Goal: Transaction & Acquisition: Book appointment/travel/reservation

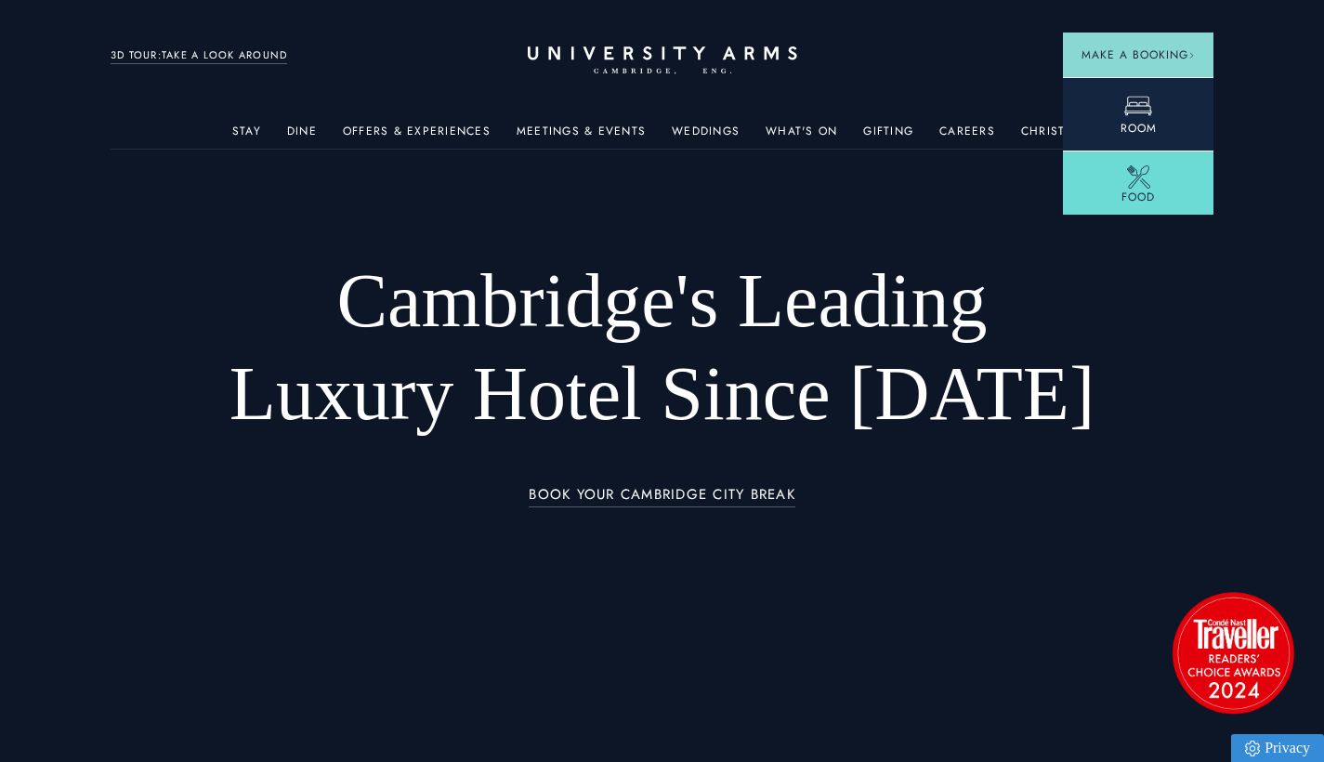
click at [1134, 101] on icon at bounding box center [1138, 106] width 28 height 28
click at [1153, 111] on link "Room" at bounding box center [1138, 113] width 151 height 73
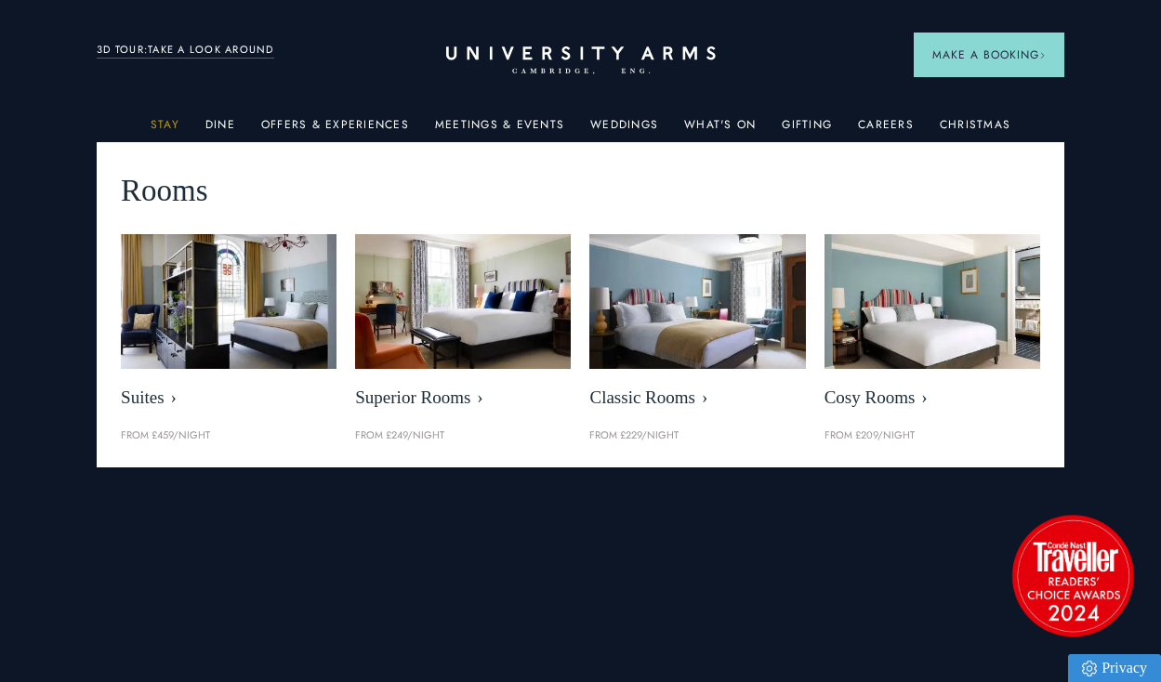
click at [160, 118] on link "Stay" at bounding box center [165, 130] width 29 height 24
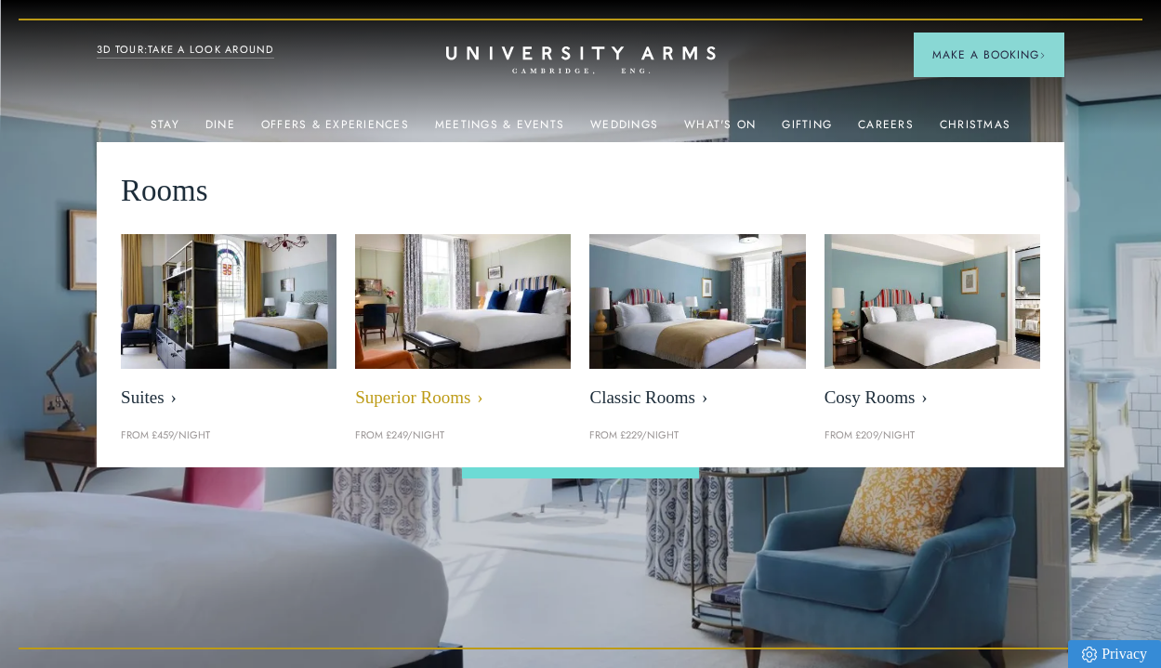
click at [440, 402] on span "Superior Rooms" at bounding box center [463, 398] width 216 height 21
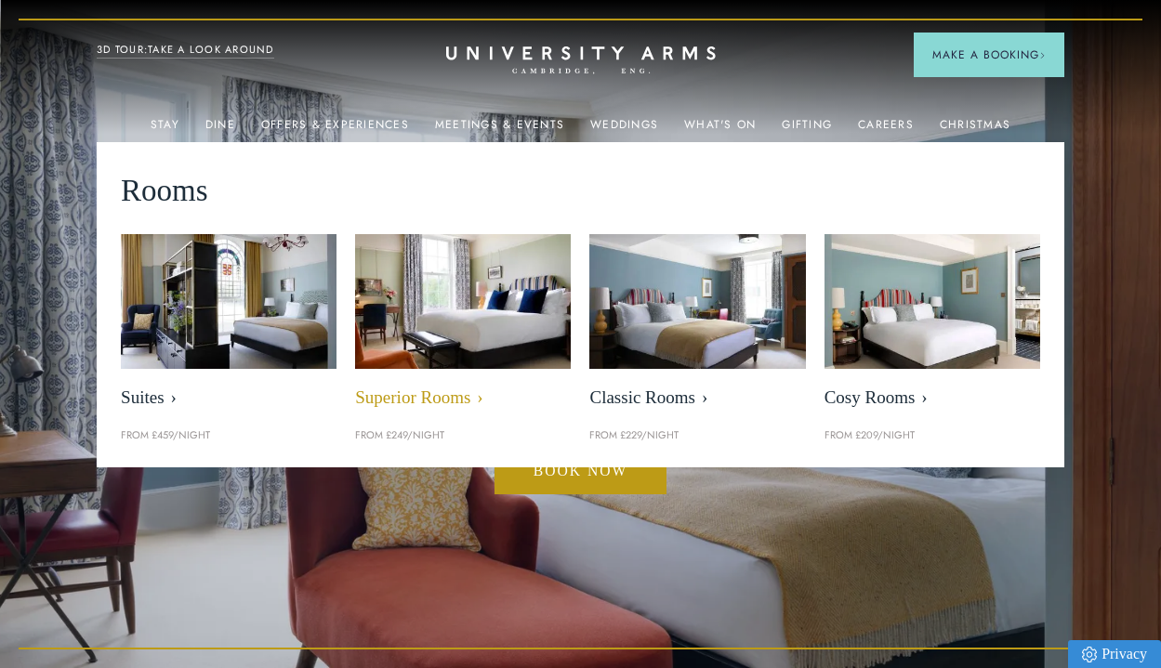
click at [441, 398] on span "Superior Rooms" at bounding box center [463, 398] width 216 height 21
click at [459, 293] on img at bounding box center [463, 301] width 248 height 155
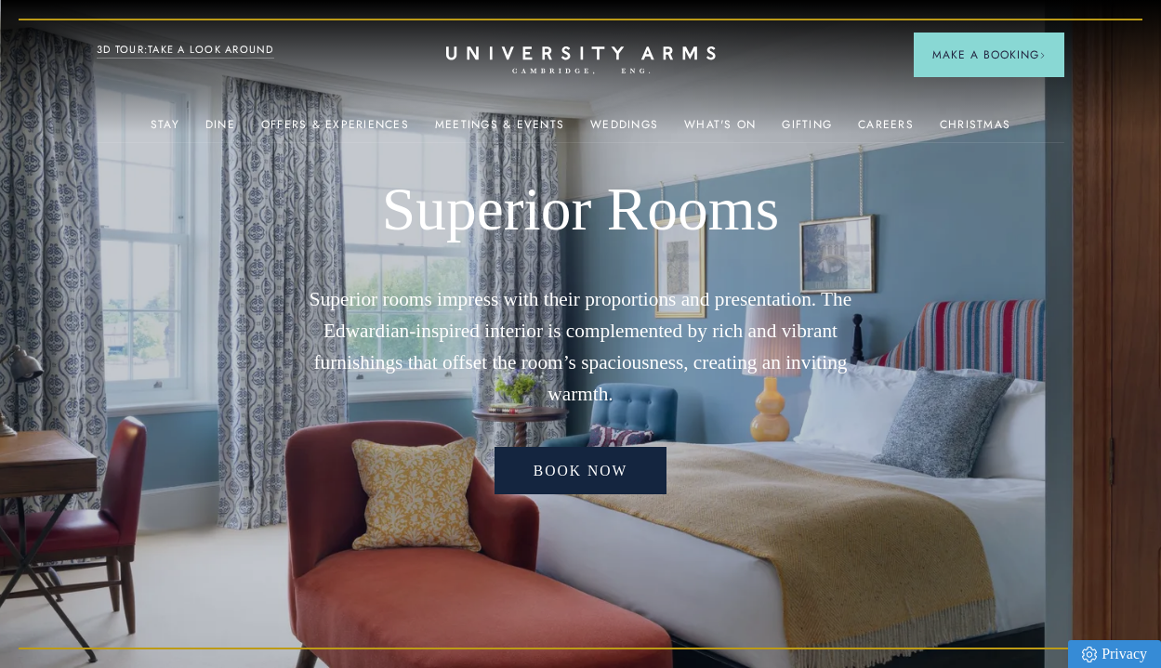
click at [589, 474] on link "Book now" at bounding box center [580, 470] width 173 height 47
